Goal: Task Accomplishment & Management: Manage account settings

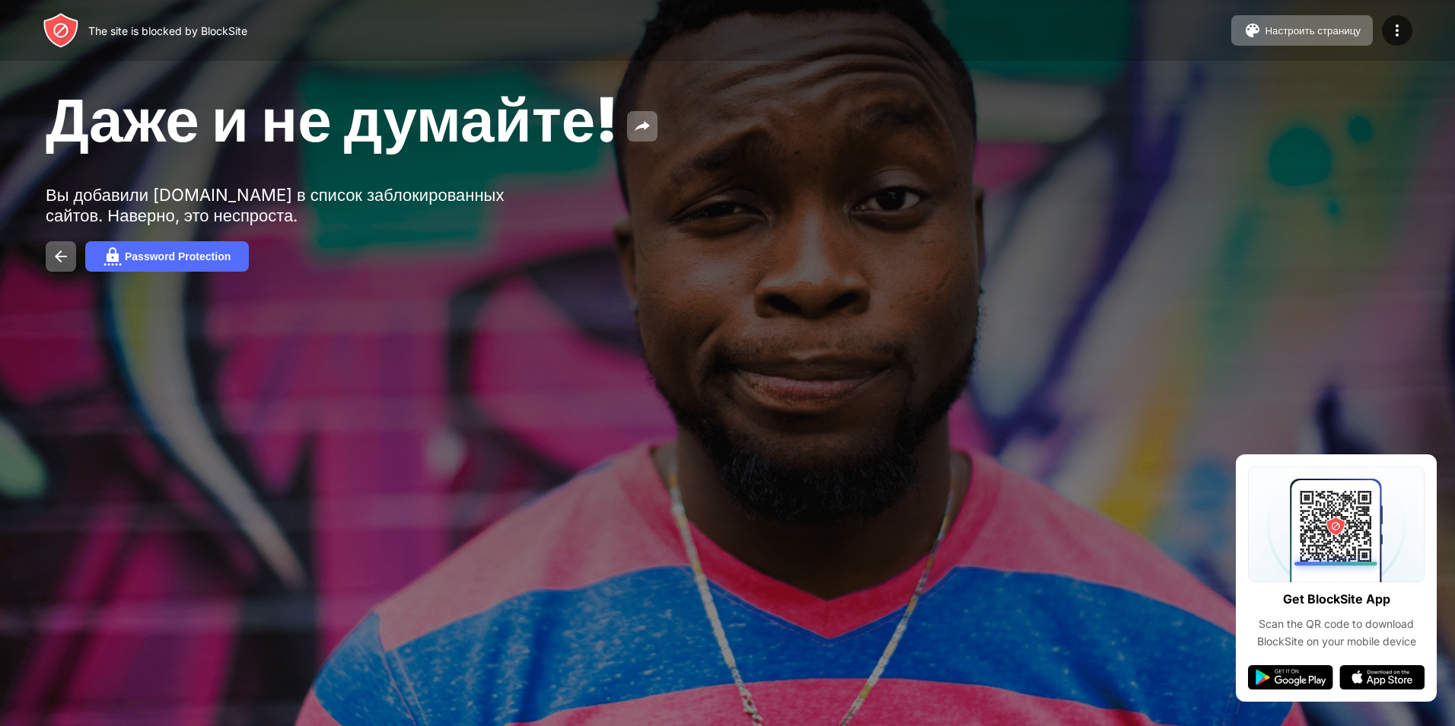
drag, startPoint x: 1455, startPoint y: 184, endPoint x: 220, endPoint y: 403, distance: 1253.7
click at [255, 397] on div "The site is blocked by BlockSite Настроить страницу Изменить черный список Пере…" at bounding box center [727, 363] width 1455 height 726
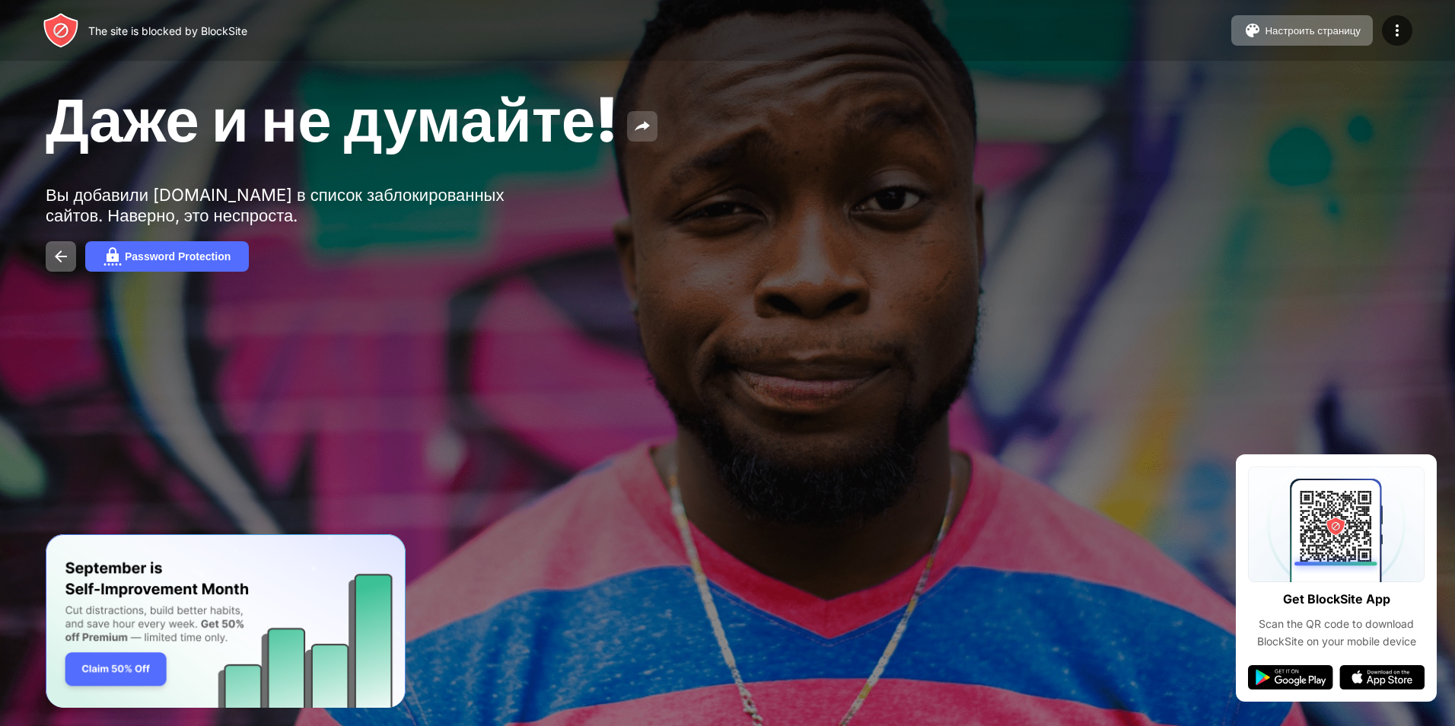
click at [658, 126] on button at bounding box center [642, 126] width 30 height 30
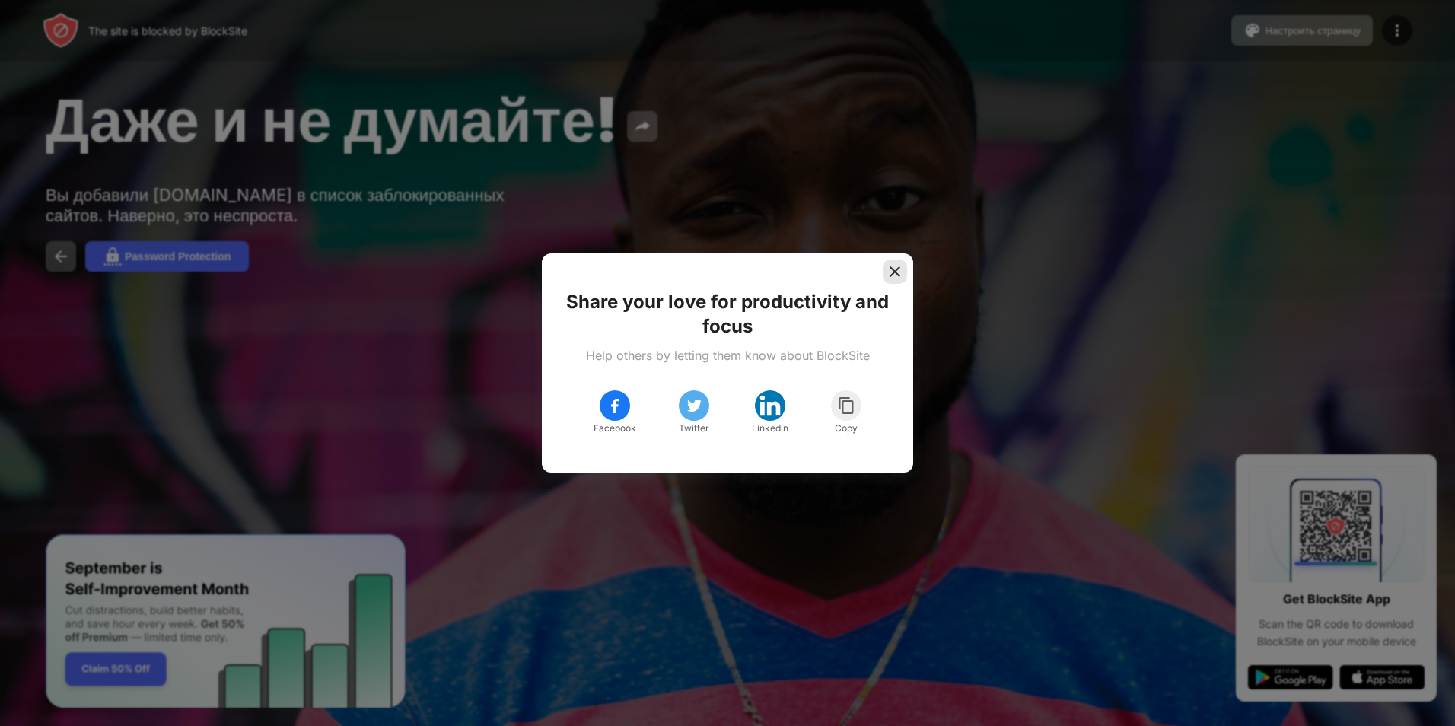
click at [896, 267] on img at bounding box center [894, 271] width 15 height 15
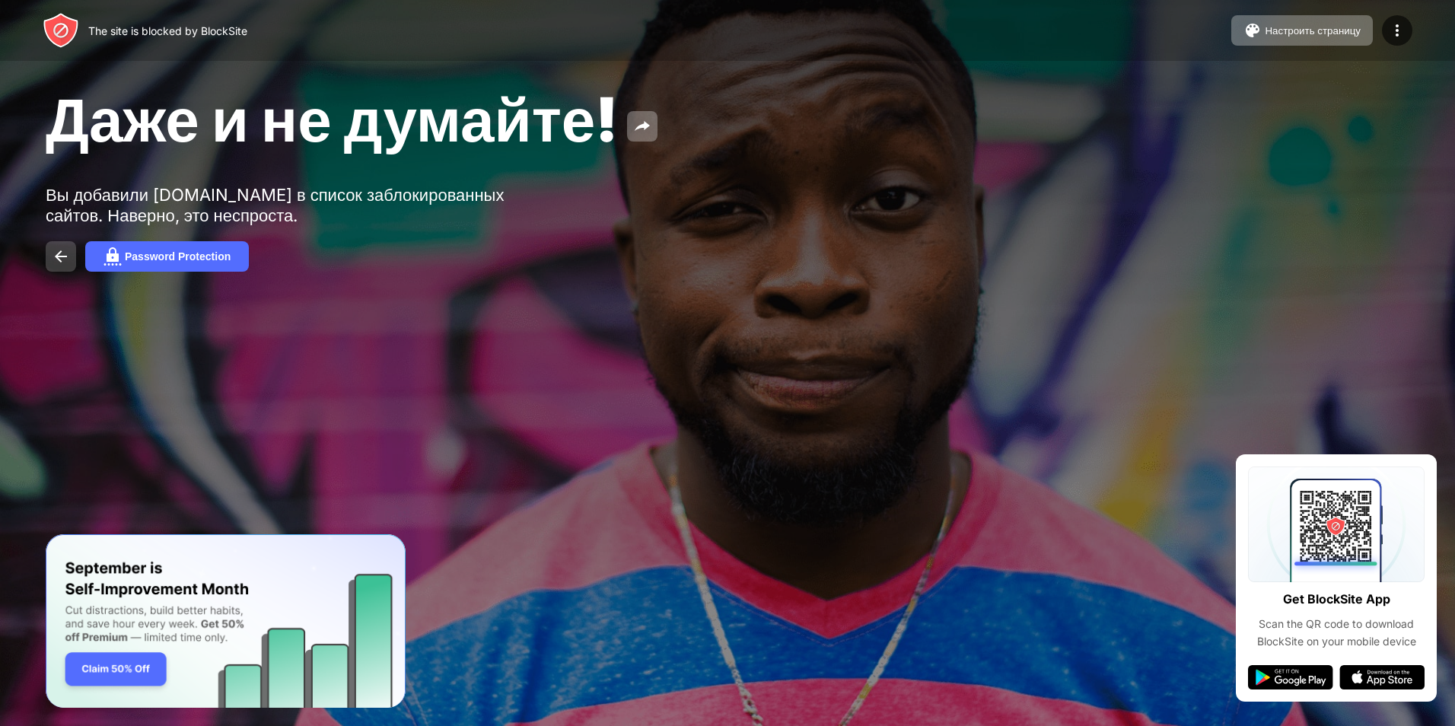
click at [61, 260] on img at bounding box center [61, 256] width 18 height 18
click at [69, 242] on button at bounding box center [61, 256] width 30 height 30
